Goal: Use online tool/utility: Utilize a website feature to perform a specific function

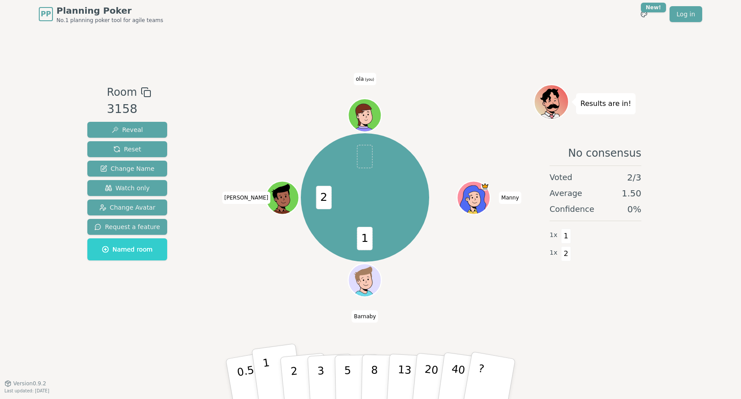
click at [271, 366] on button "1" at bounding box center [277, 378] width 52 height 71
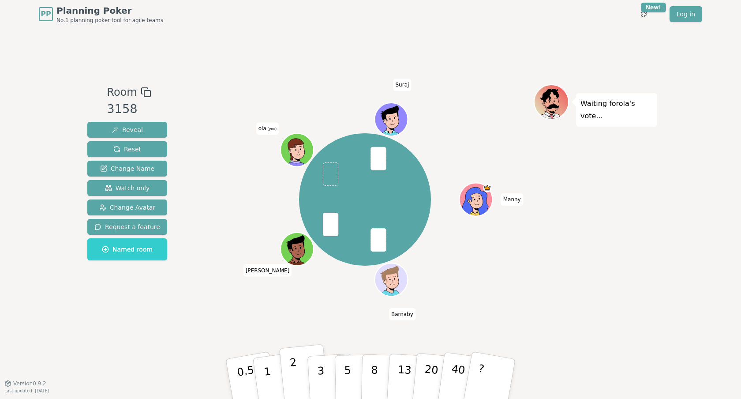
click at [297, 363] on button "2" at bounding box center [304, 379] width 50 height 70
click at [352, 366] on button "5" at bounding box center [357, 378] width 45 height 67
